Goal: Task Accomplishment & Management: Complete application form

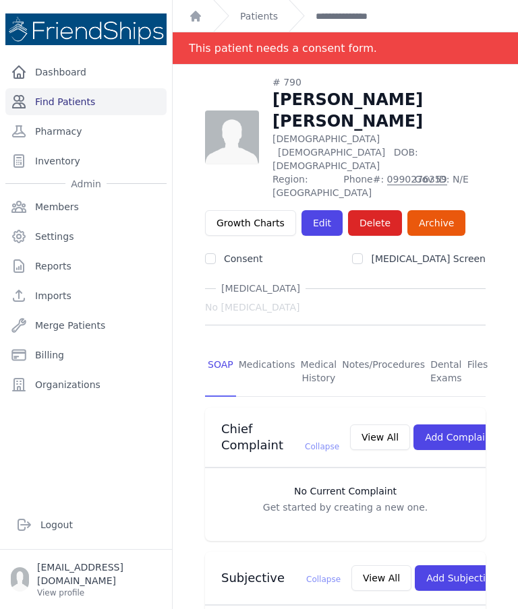
click at [69, 102] on link "Find Patients" at bounding box center [85, 101] width 161 height 27
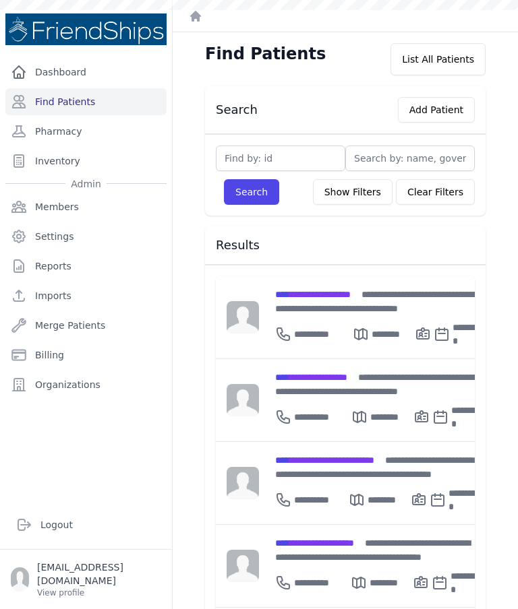
type input "7"
type input "729"
click at [251, 192] on button "Search" at bounding box center [251, 192] width 55 height 26
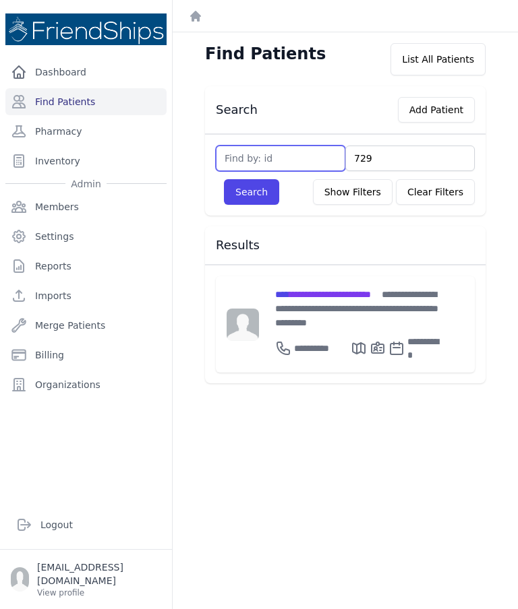
click at [342, 167] on input "text" at bounding box center [280, 159] width 129 height 26
click at [366, 164] on input "729" at bounding box center [409, 159] width 129 height 26
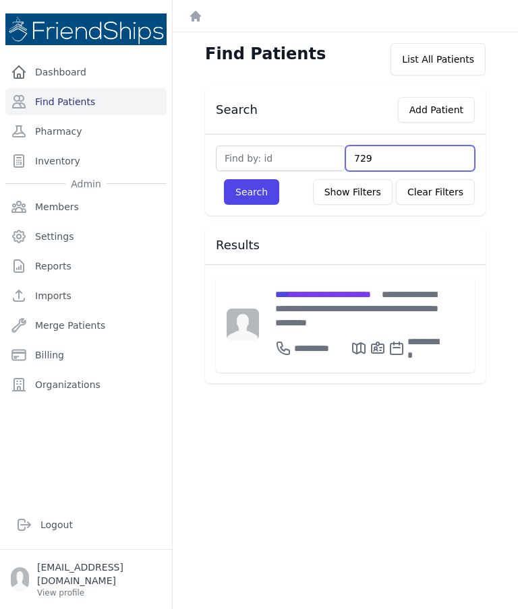
click at [376, 160] on input "729" at bounding box center [409, 159] width 129 height 26
click at [371, 162] on input "729" at bounding box center [409, 159] width 129 height 26
click at [375, 158] on input "729" at bounding box center [409, 159] width 129 height 26
click at [373, 158] on input "729" at bounding box center [409, 159] width 129 height 26
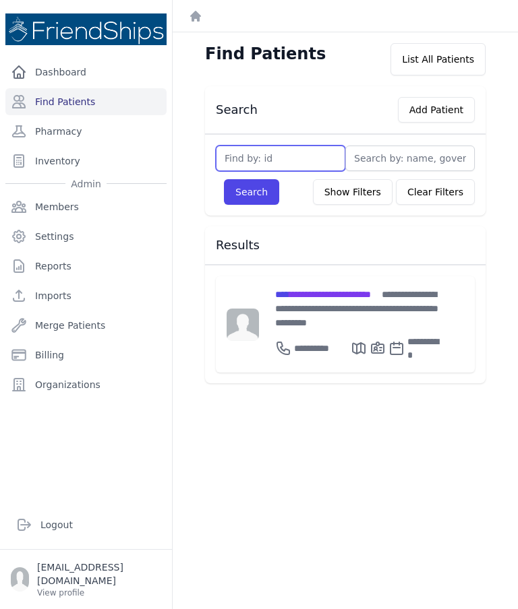
click at [330, 165] on input "text" at bounding box center [280, 159] width 129 height 26
type input "729"
click at [251, 192] on button "Search" at bounding box center [251, 192] width 55 height 26
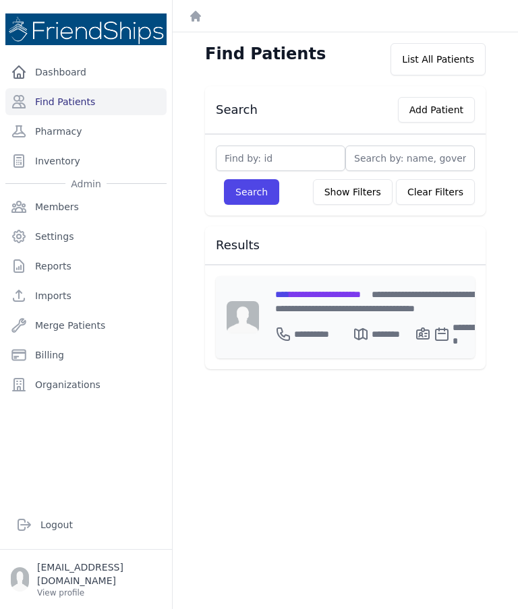
click at [361, 298] on span "**********" at bounding box center [318, 294] width 86 height 9
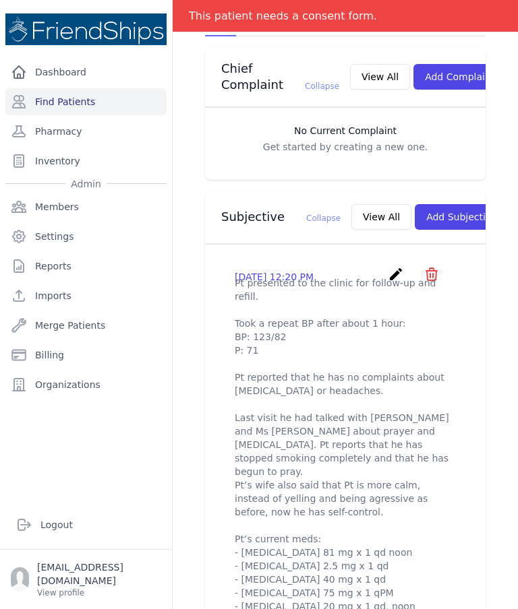
scroll to position [377, 0]
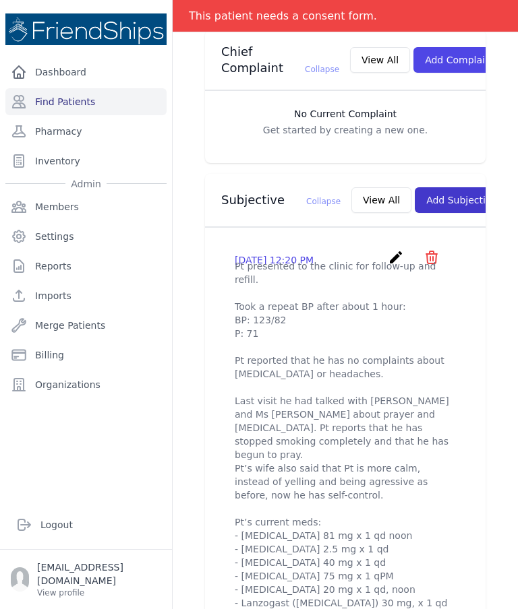
click at [431, 187] on button "Add Subjective" at bounding box center [462, 200] width 94 height 26
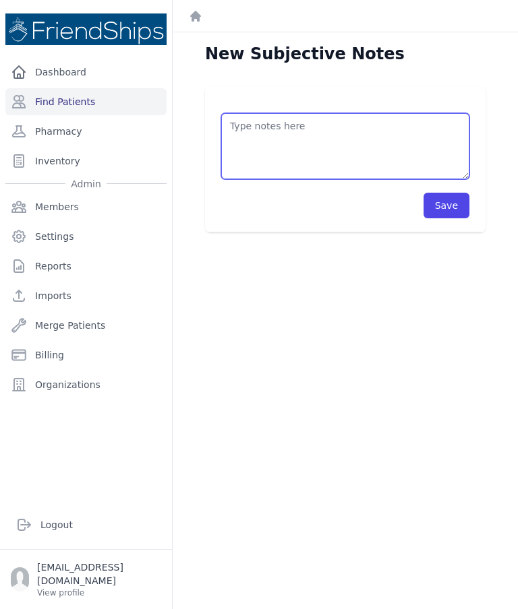
click at [354, 121] on textarea at bounding box center [345, 146] width 248 height 66
click at [233, 142] on textarea "Pts wife presented to clinic with medical records for the patient." at bounding box center [345, 146] width 248 height 66
click at [231, 137] on textarea "Pts wife presented to clinic with medical records for the patient." at bounding box center [345, 146] width 248 height 66
click at [457, 123] on textarea "Pts wife presented to clinic with medical records for" at bounding box center [345, 146] width 248 height 66
click at [452, 124] on textarea "Pts wife presented to clinic with medical records for" at bounding box center [345, 146] width 248 height 66
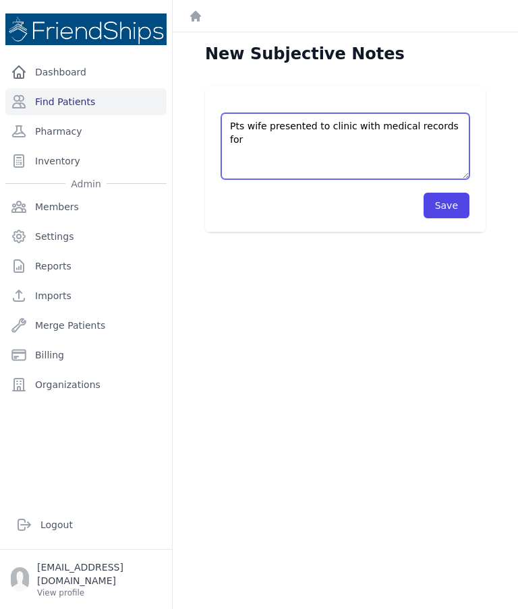
click at [445, 125] on textarea "Pts wife presented to clinic with medical records for" at bounding box center [345, 146] width 248 height 66
click at [299, 159] on textarea "Pts wife presented to clinic with medical records on behalf of the pt." at bounding box center [345, 146] width 248 height 66
click at [314, 144] on textarea "Pts wife presented to clinic with medical records on behalf of the pt." at bounding box center [345, 146] width 248 height 66
click at [383, 151] on textarea "Pts wife presented to clinic with medical records on behalf of the pt." at bounding box center [345, 146] width 248 height 66
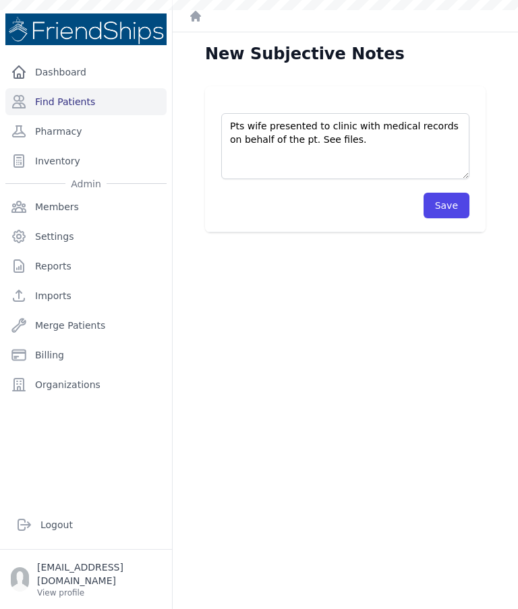
type textarea "Pts wife presented to clinic with medical records on behalf of the pt. See file…"
click at [450, 204] on button "Save" at bounding box center [446, 206] width 46 height 26
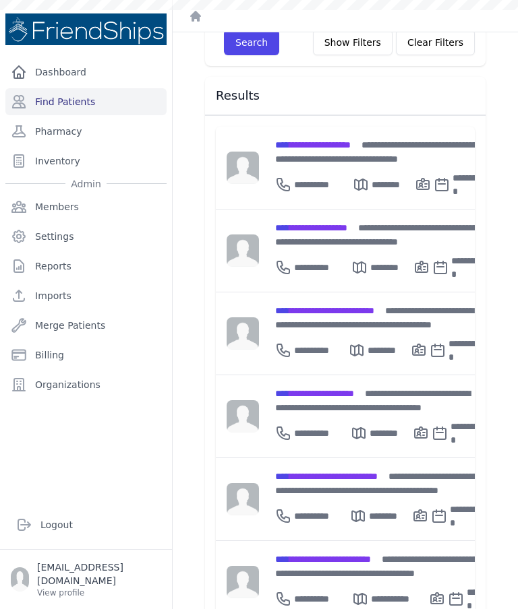
scroll to position [176, 0]
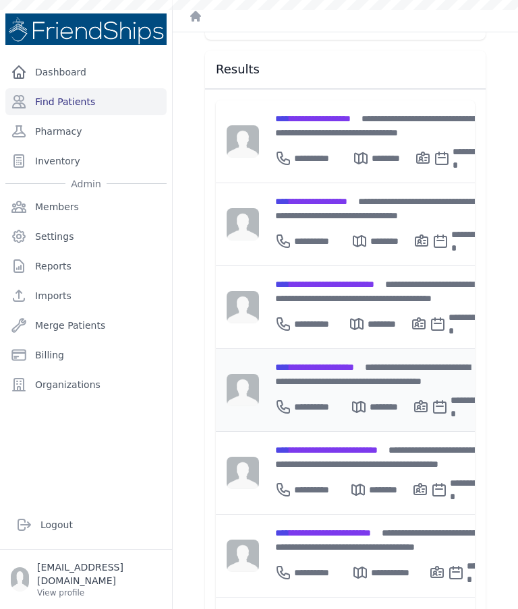
click at [354, 363] on span "**********" at bounding box center [314, 367] width 79 height 9
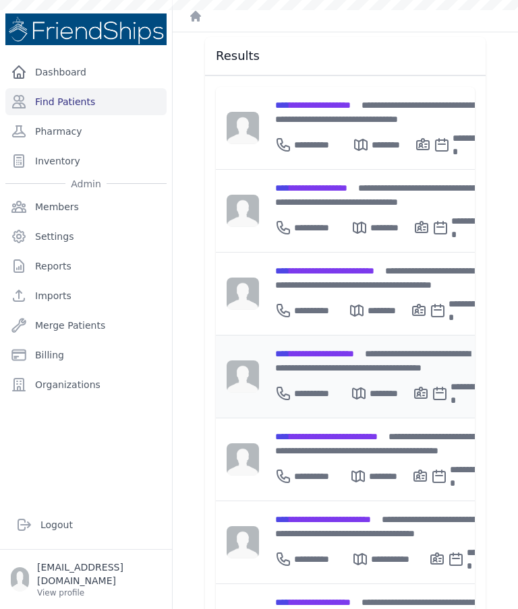
click at [360, 346] on div "**********" at bounding box center [379, 360] width 208 height 28
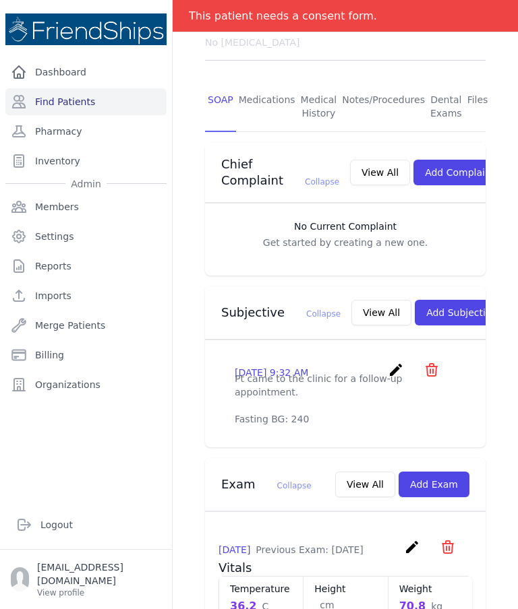
scroll to position [243, 0]
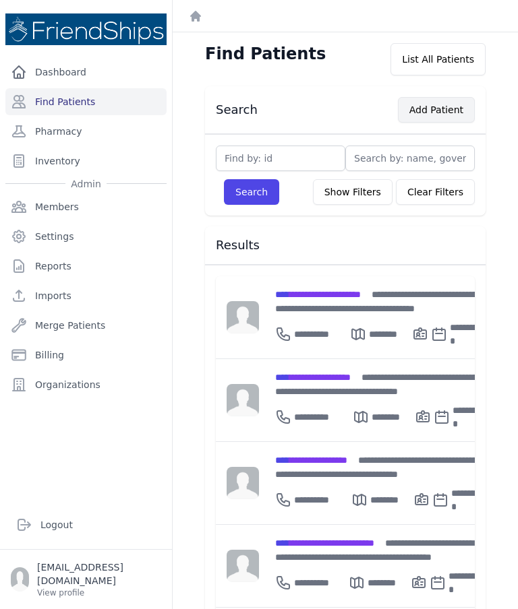
click at [437, 118] on button "Add Patient" at bounding box center [436, 110] width 77 height 26
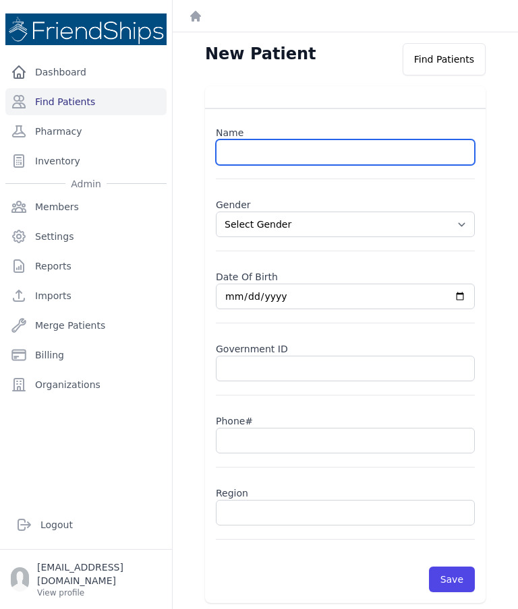
click at [327, 154] on input "text" at bounding box center [345, 153] width 259 height 26
click at [232, 147] on input "Dayana" at bounding box center [345, 153] width 259 height 26
click at [241, 158] on input "Dayana" at bounding box center [345, 153] width 259 height 26
click at [352, 152] on input "Ari a" at bounding box center [345, 153] width 259 height 26
type input "Arina"
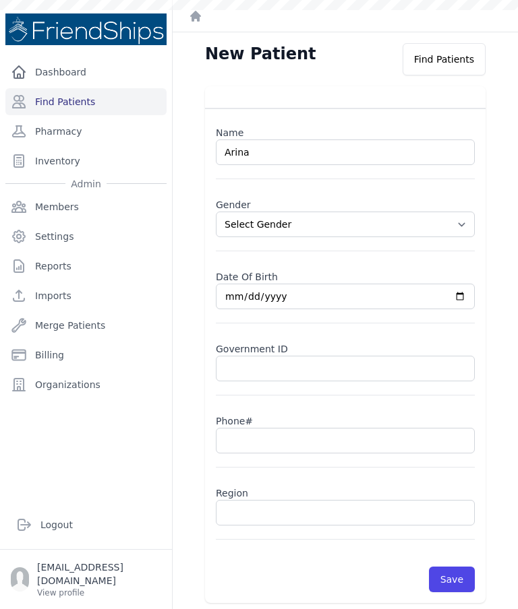
click at [470, 222] on select "Select Gender Male Female" at bounding box center [345, 225] width 259 height 26
select select "female"
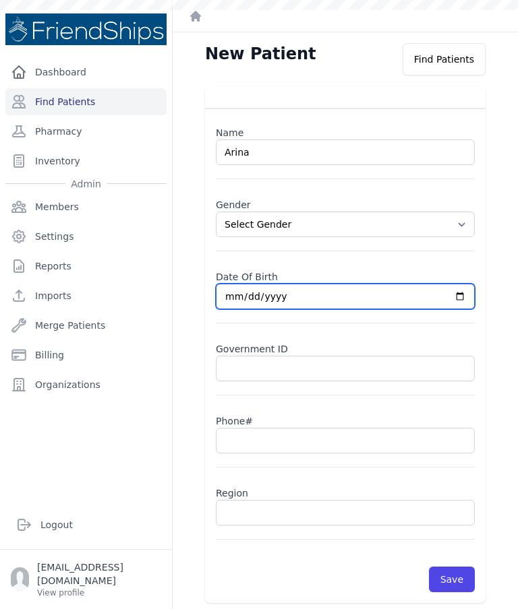
click at [398, 299] on input "date" at bounding box center [345, 297] width 259 height 26
type input "2025-09-29"
click at [281, 297] on input "2025-09-29" at bounding box center [345, 297] width 259 height 26
